Goal: Browse casually: Explore the website without a specific task or goal

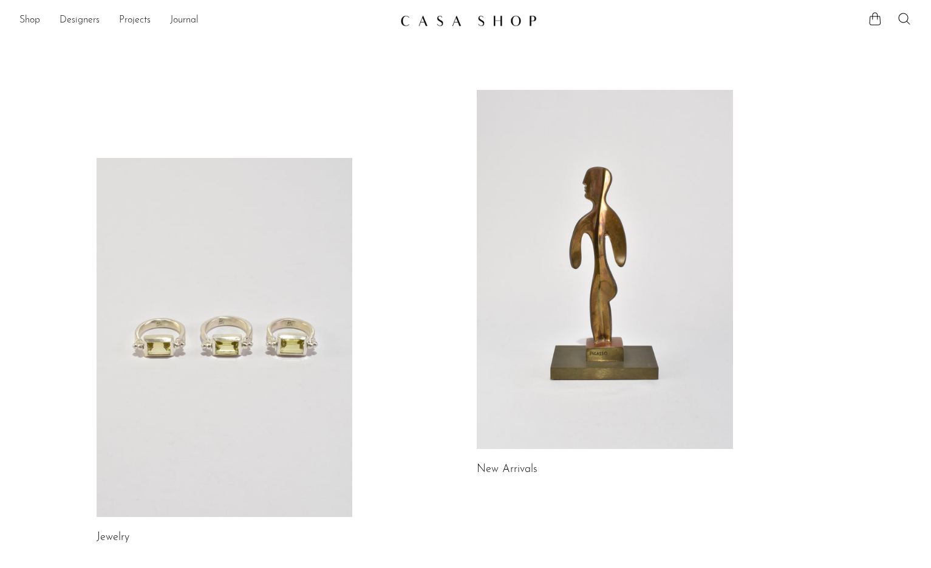
drag, startPoint x: 531, startPoint y: 235, endPoint x: 689, endPoint y: 13, distance: 272.7
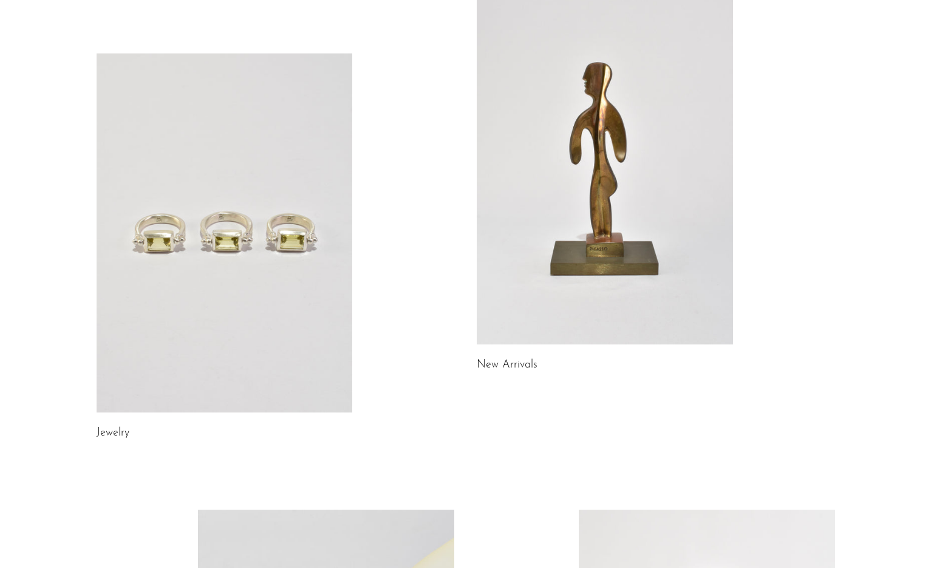
scroll to position [104, 0]
click at [596, 193] on link at bounding box center [605, 164] width 256 height 359
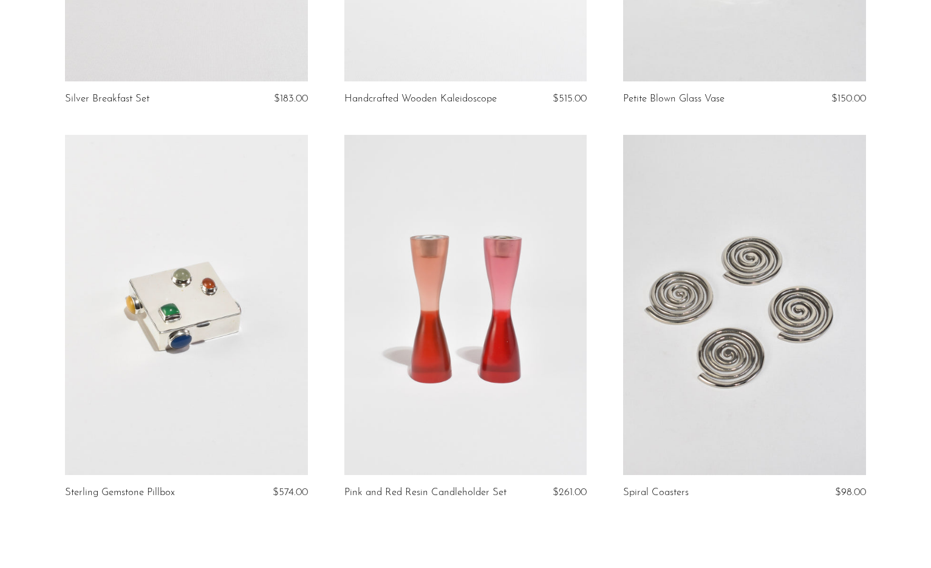
scroll to position [4551, 0]
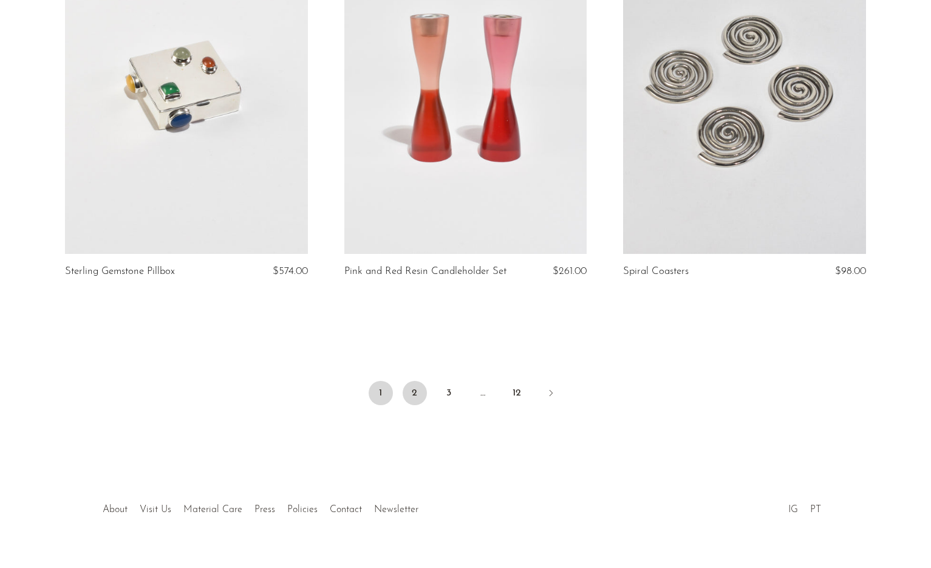
click at [415, 381] on link "2" at bounding box center [415, 393] width 24 height 24
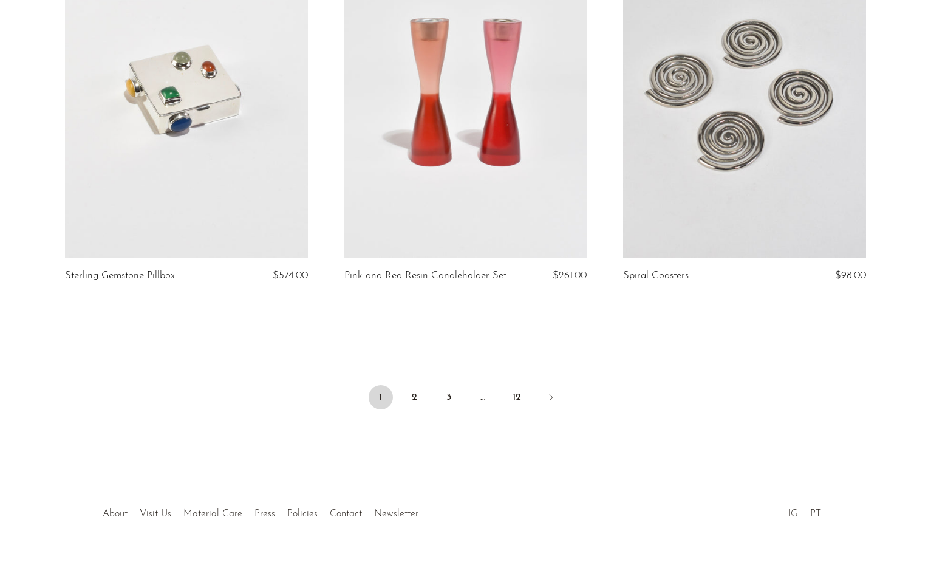
scroll to position [4547, 0]
click at [419, 386] on link "2" at bounding box center [415, 398] width 24 height 24
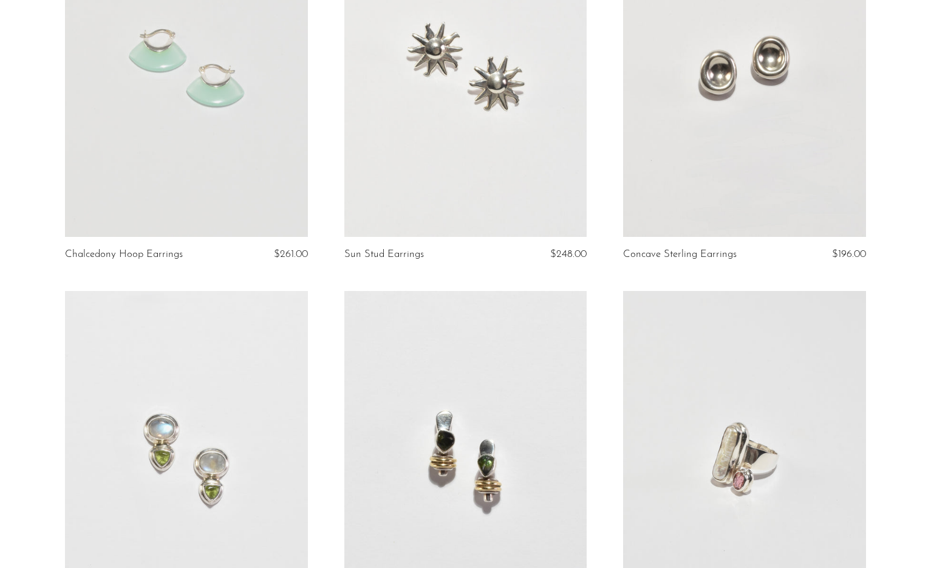
scroll to position [2192, 0]
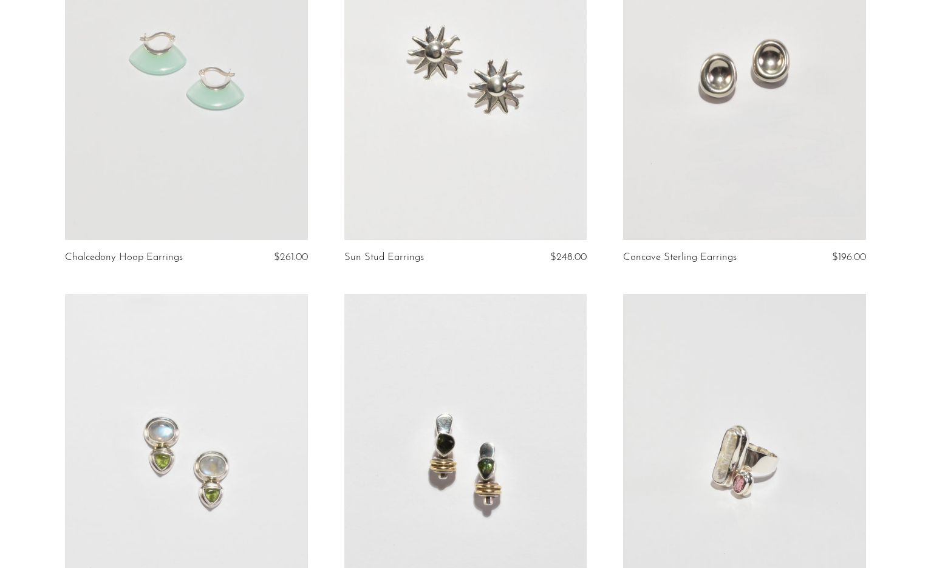
click at [495, 89] on link at bounding box center [465, 70] width 243 height 340
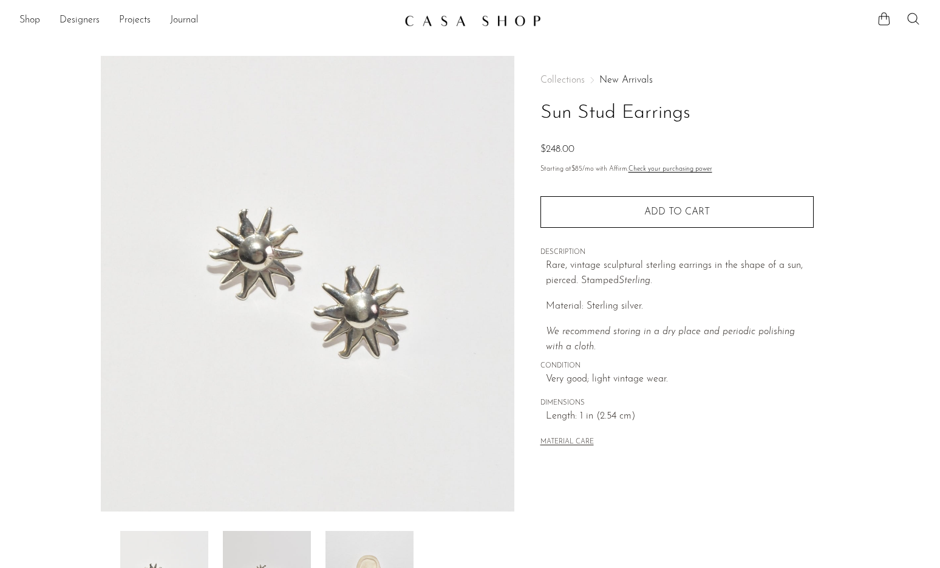
drag, startPoint x: 359, startPoint y: 195, endPoint x: 551, endPoint y: 0, distance: 273.6
click at [516, 24] on img at bounding box center [473, 21] width 137 height 12
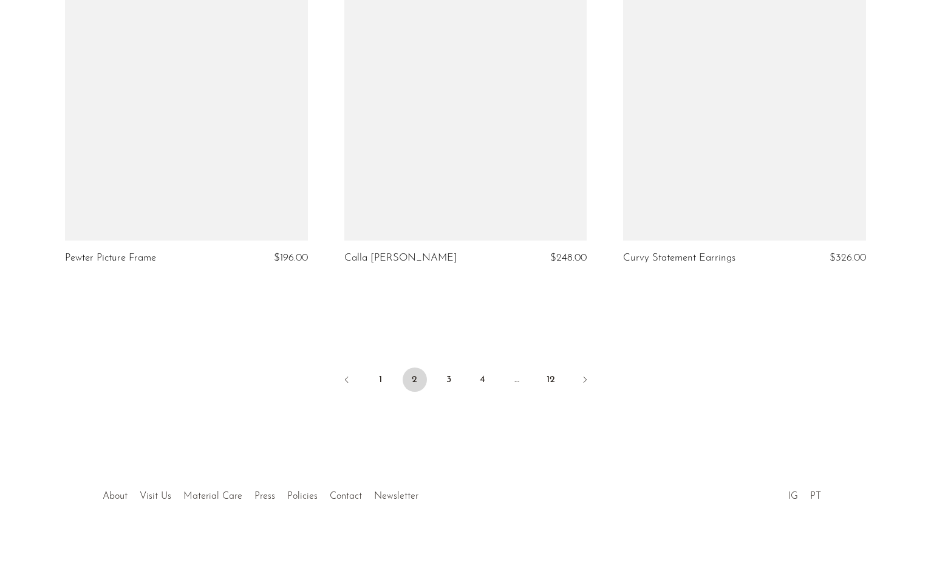
scroll to position [4574, 0]
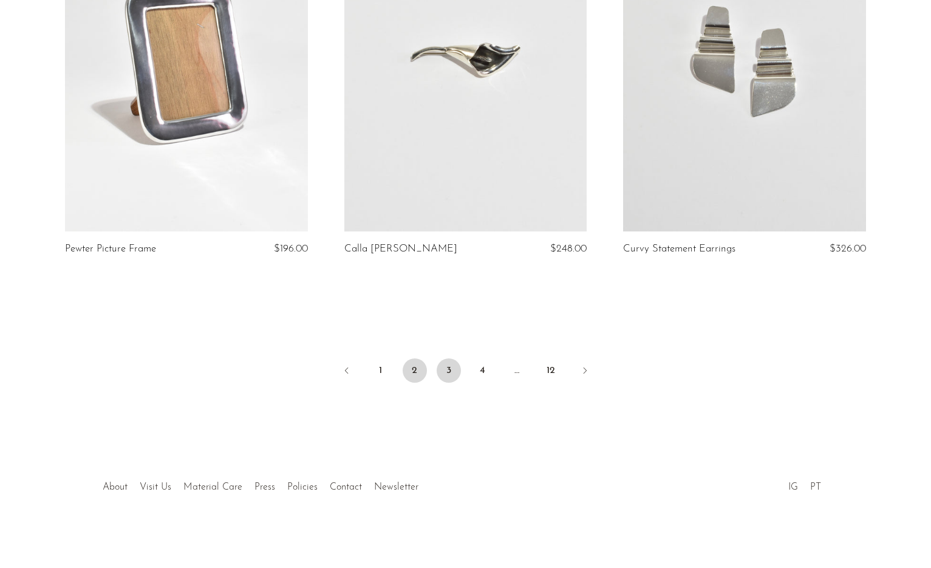
click at [454, 366] on link "3" at bounding box center [449, 370] width 24 height 24
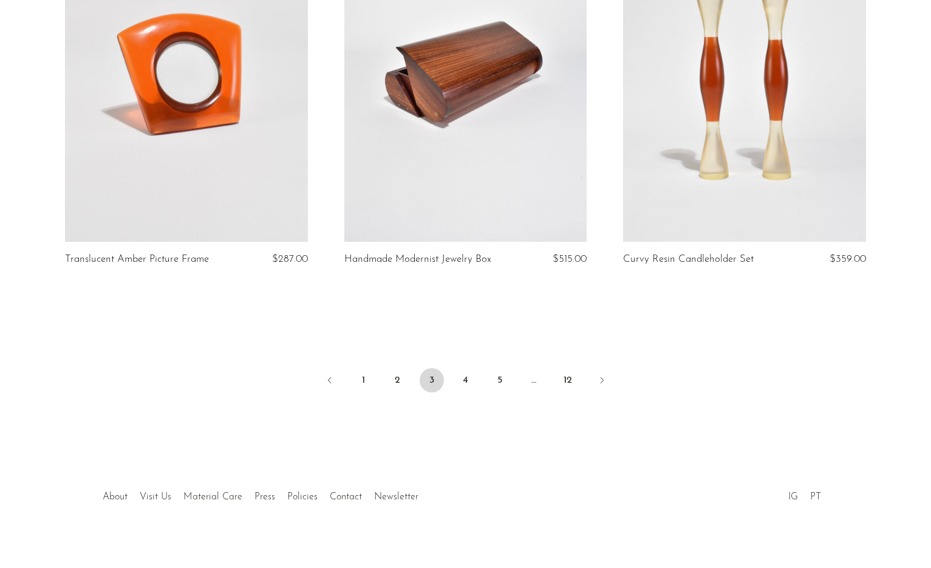
scroll to position [4563, 0]
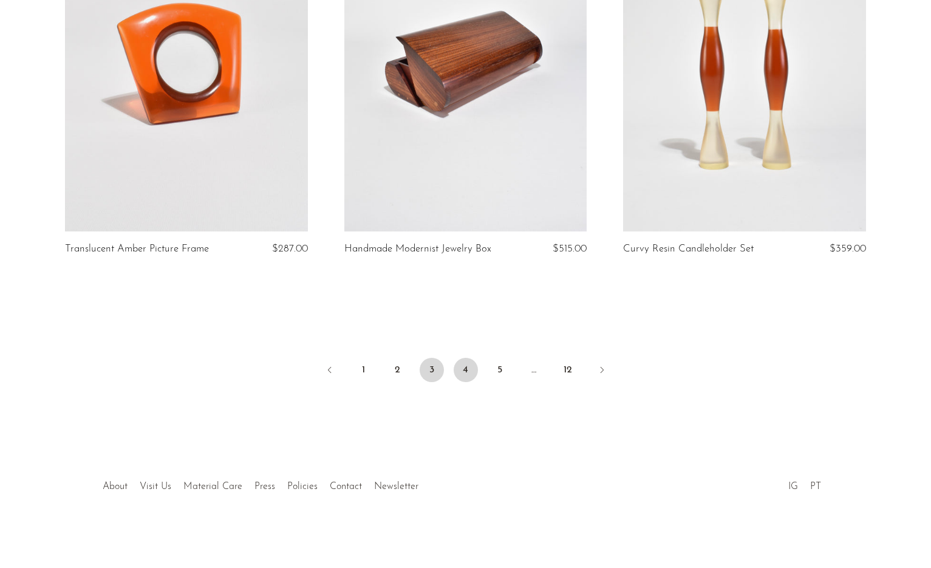
click at [465, 369] on link "4" at bounding box center [466, 370] width 24 height 24
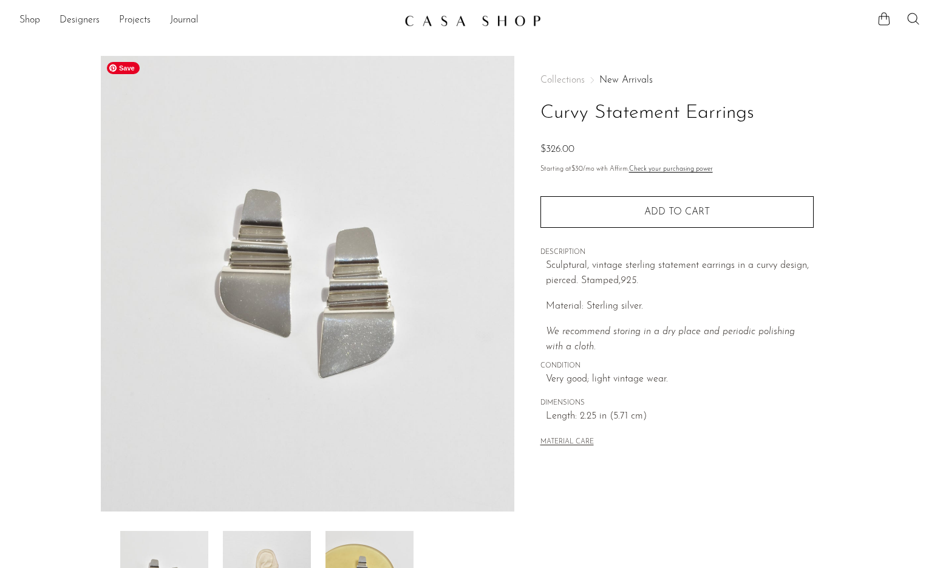
click at [474, 113] on img at bounding box center [308, 284] width 414 height 456
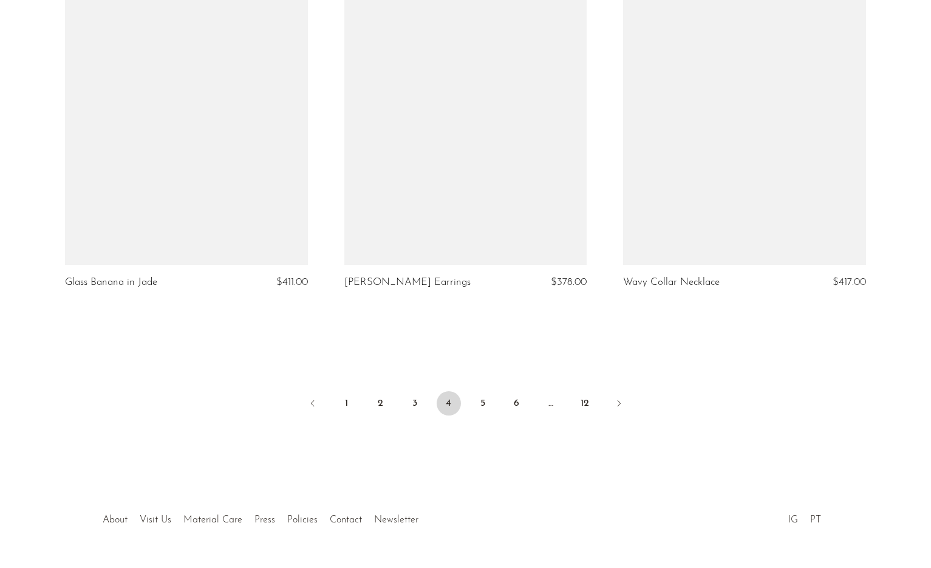
scroll to position [4551, 0]
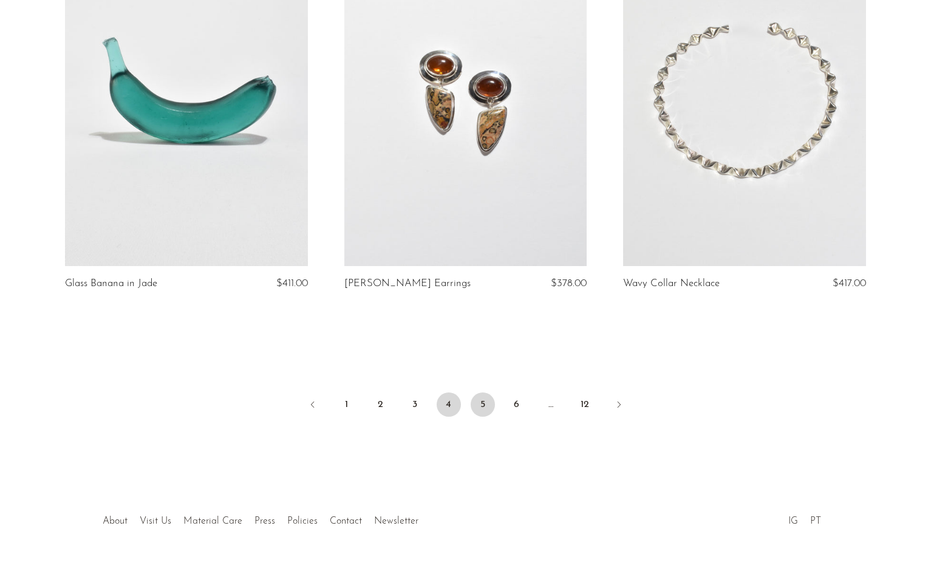
click at [482, 392] on link "5" at bounding box center [483, 404] width 24 height 24
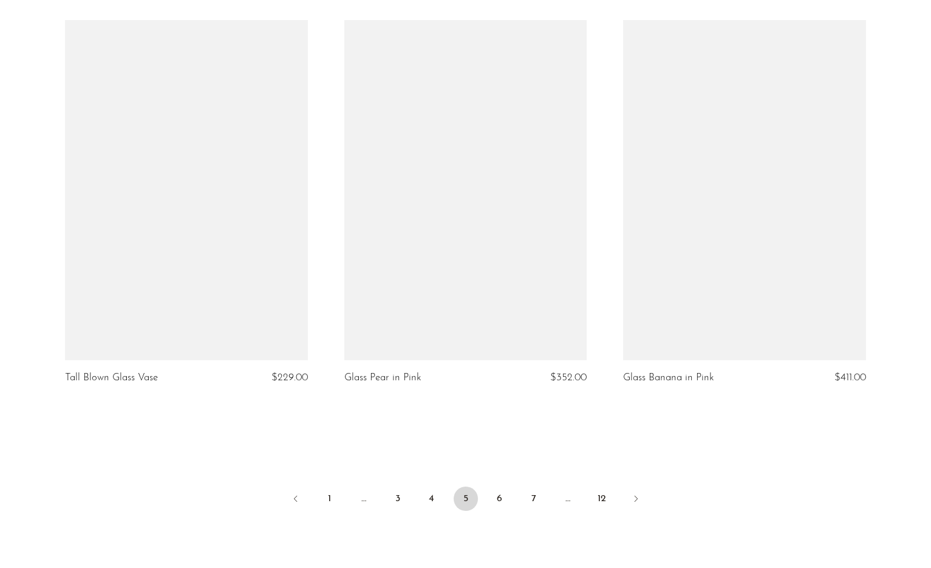
scroll to position [4563, 0]
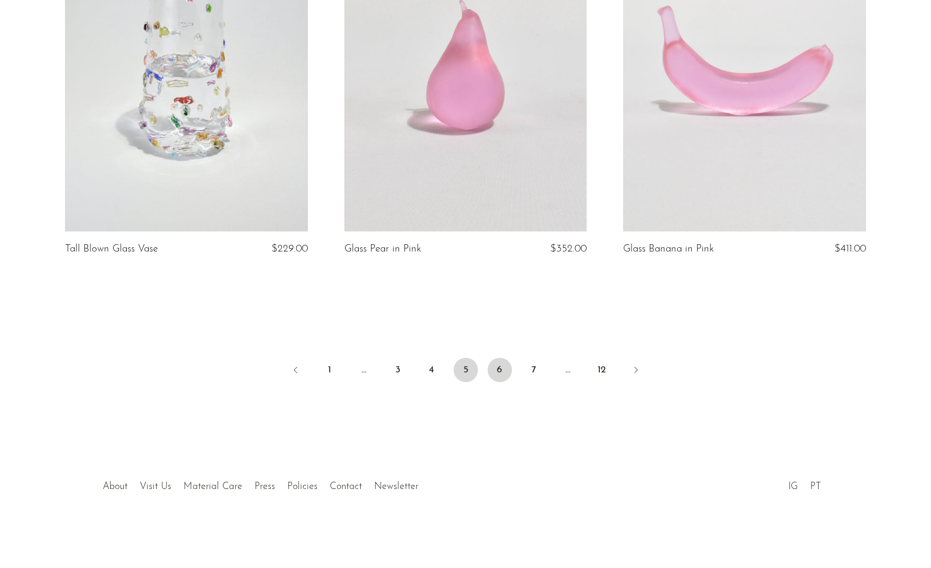
click at [501, 367] on link "6" at bounding box center [500, 370] width 24 height 24
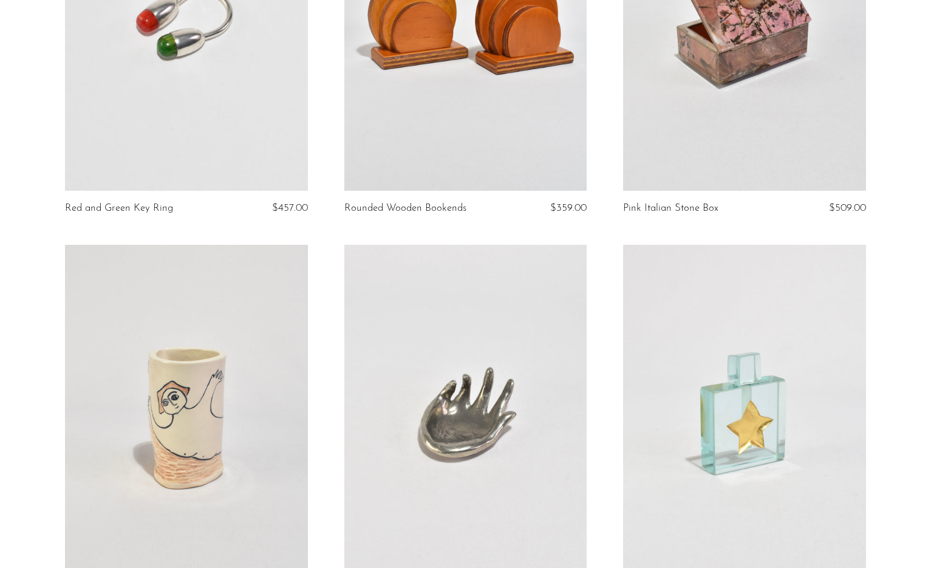
scroll to position [1443, 0]
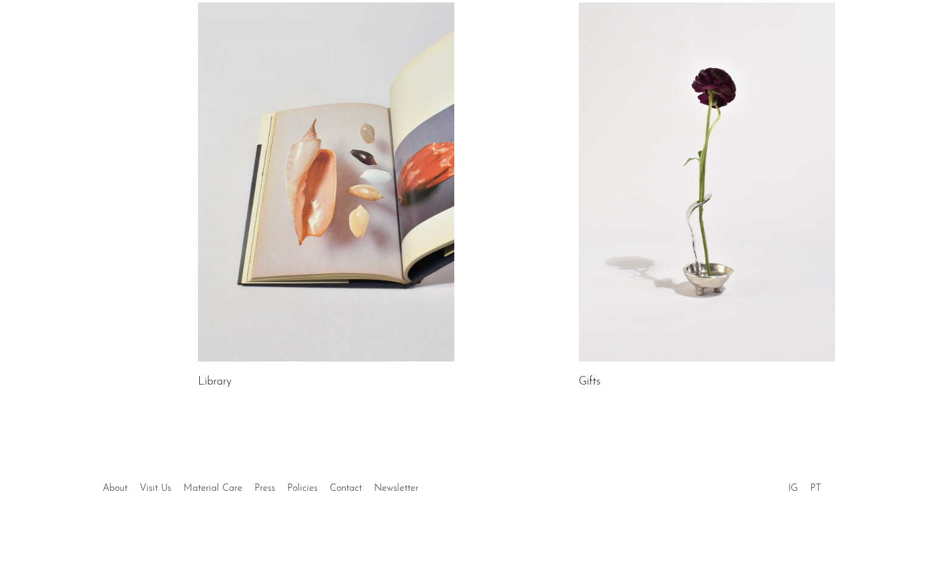
scroll to position [613, 0]
